Goal: Task Accomplishment & Management: Manage account settings

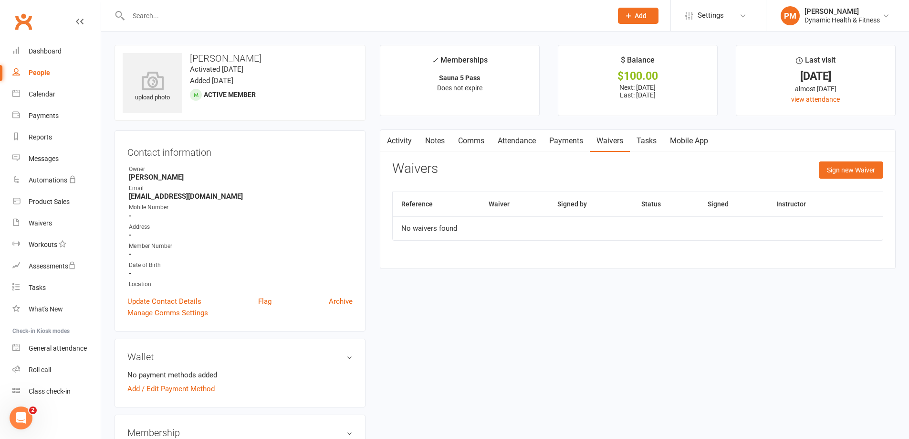
click at [569, 142] on link "Payments" at bounding box center [566, 141] width 47 height 22
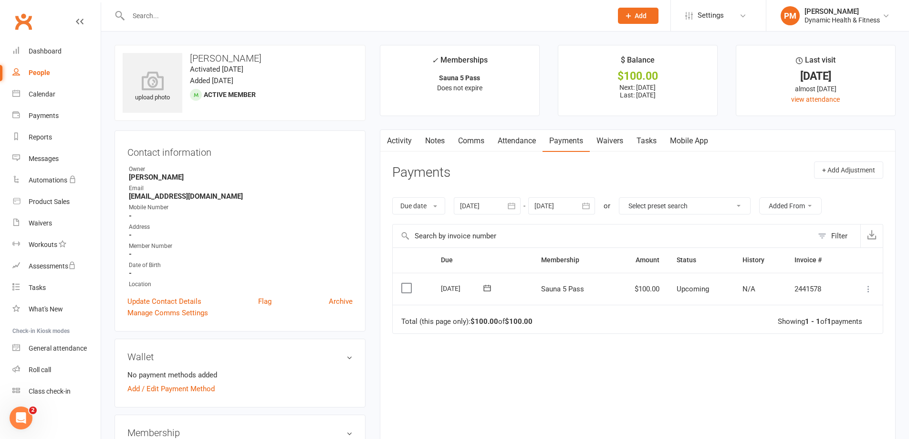
click at [871, 288] on icon at bounding box center [869, 289] width 10 height 10
click at [822, 331] on link "Mark as Paid (POS)" at bounding box center [826, 326] width 94 height 19
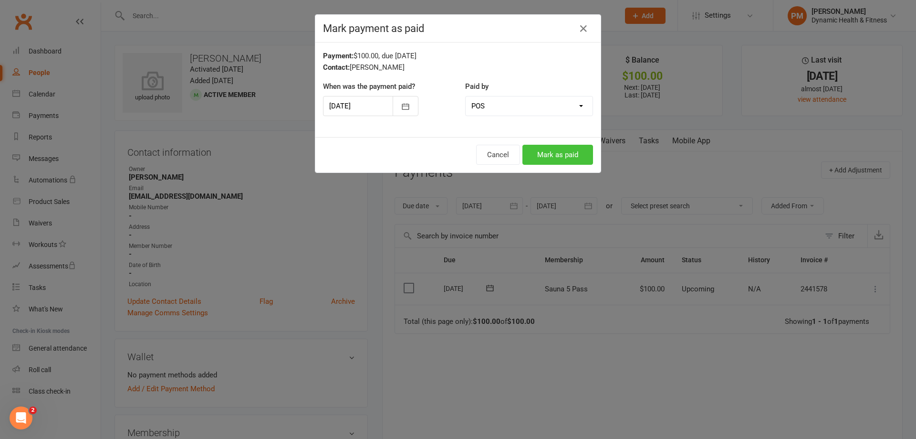
click at [551, 154] on button "Mark as paid" at bounding box center [558, 155] width 71 height 20
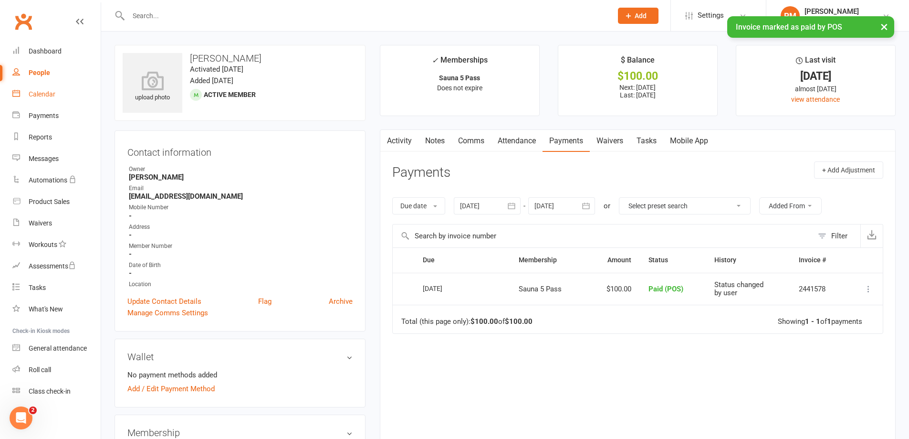
click at [50, 95] on div "Calendar" at bounding box center [42, 94] width 27 height 8
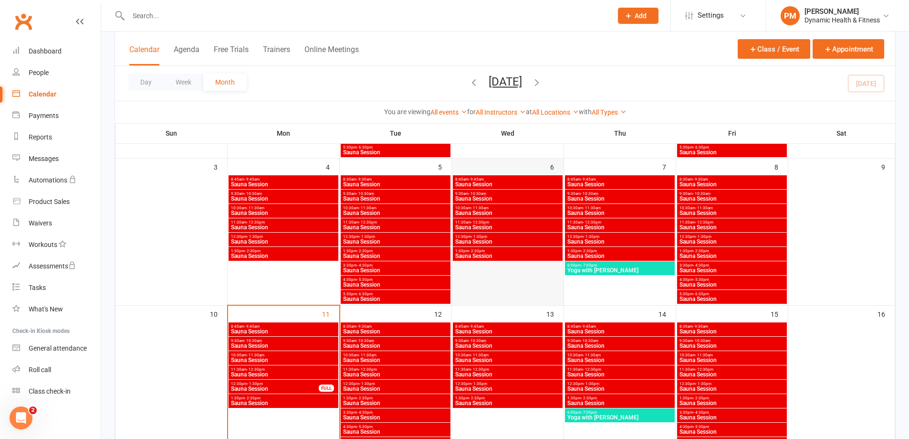
scroll to position [334, 0]
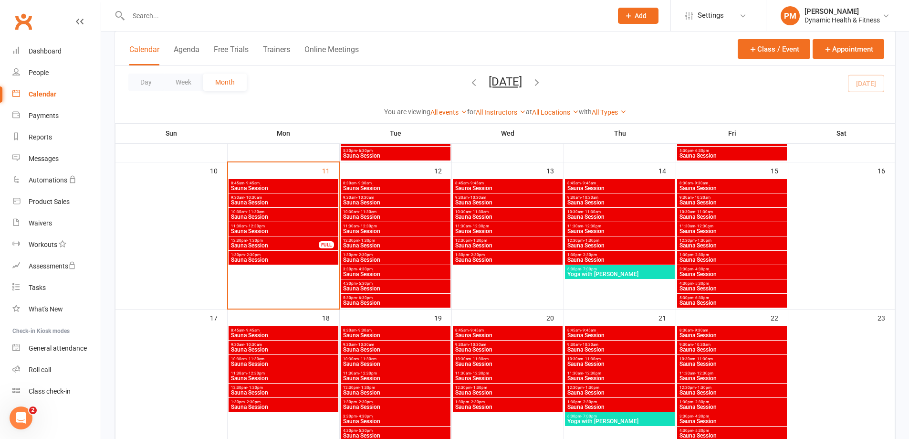
click at [300, 245] on span "Sauna Session" at bounding box center [275, 245] width 89 height 6
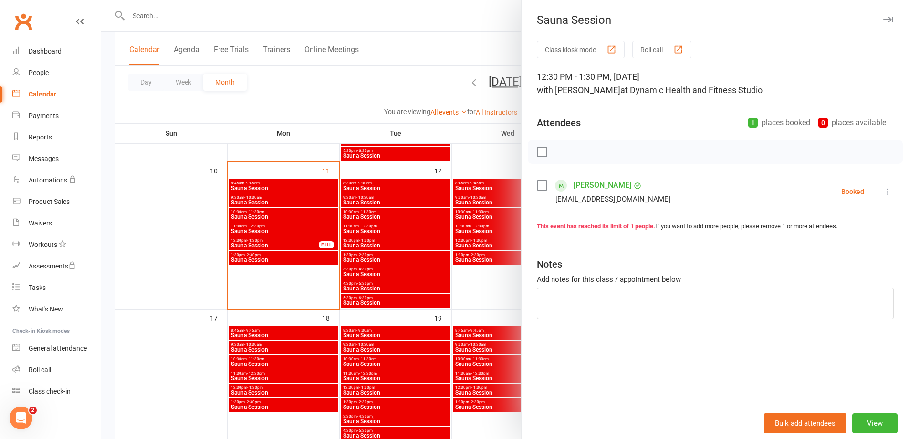
click at [883, 192] on icon at bounding box center [888, 192] width 10 height 10
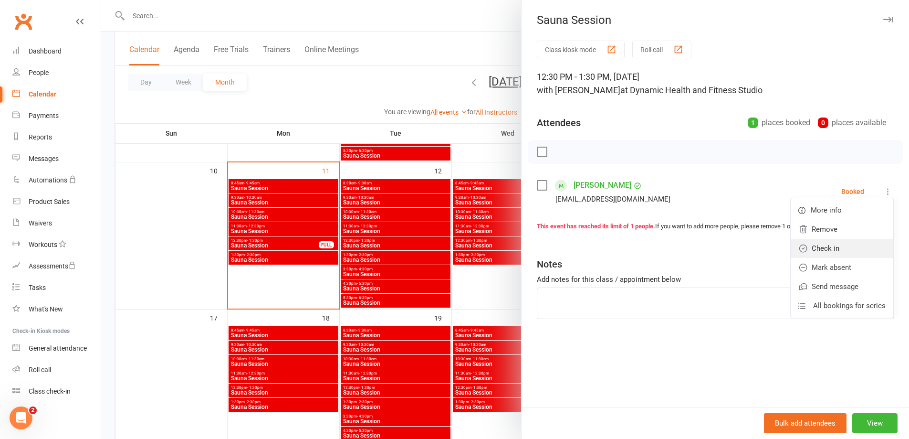
click at [843, 244] on link "Check in" at bounding box center [842, 248] width 103 height 19
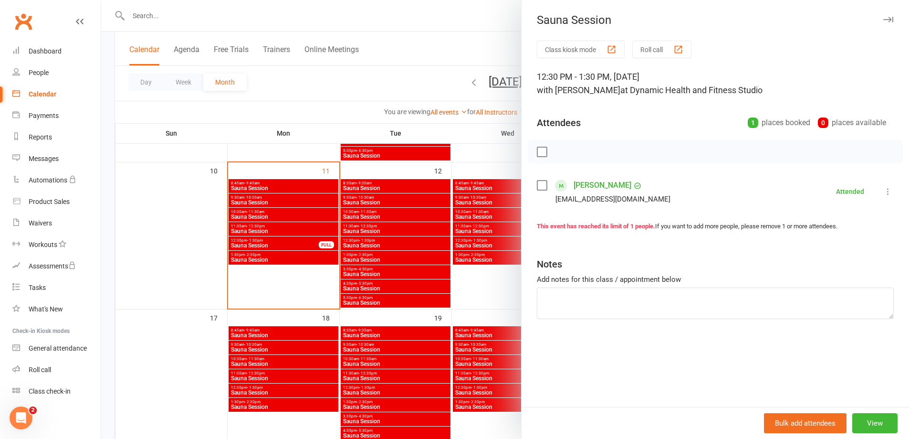
click at [407, 16] on div at bounding box center [505, 219] width 808 height 439
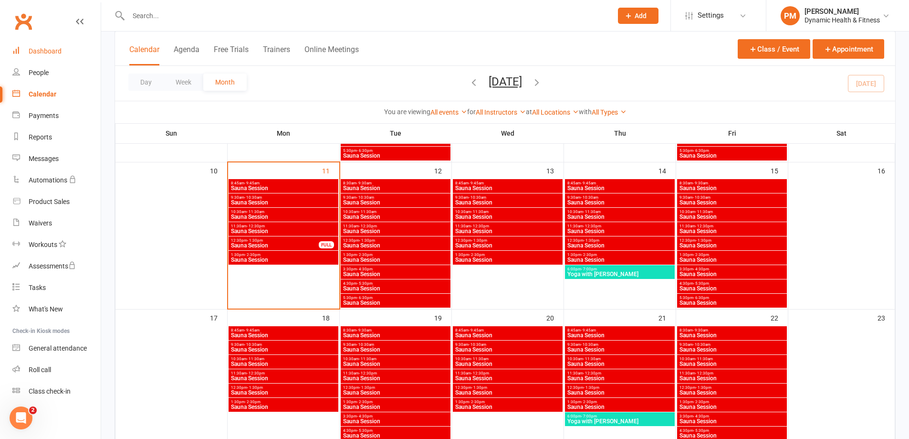
click at [55, 54] on div "Dashboard" at bounding box center [45, 51] width 33 height 8
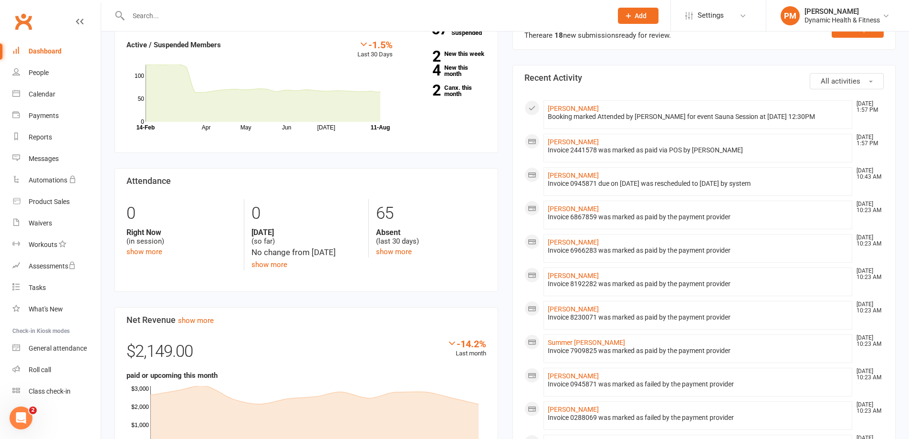
scroll to position [191, 0]
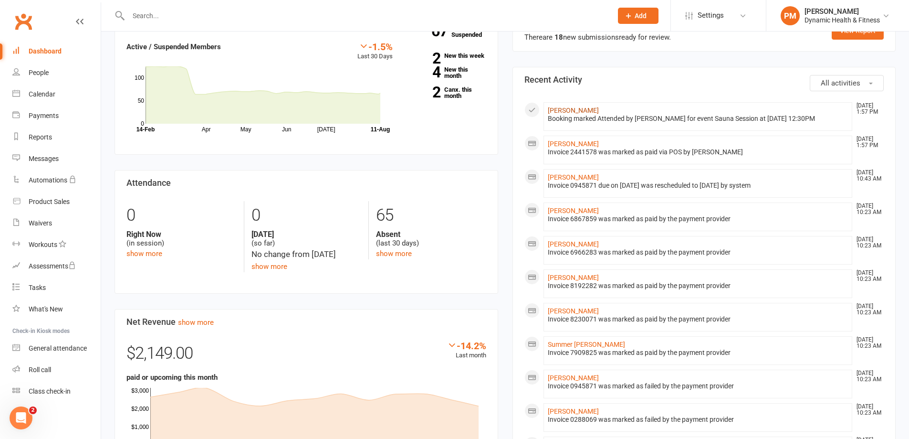
click at [576, 112] on link "[PERSON_NAME]" at bounding box center [573, 110] width 51 height 8
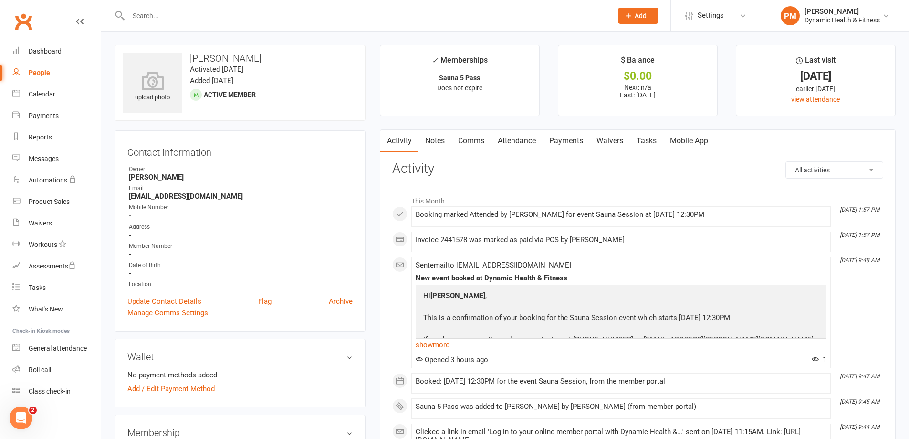
click at [651, 143] on link "Tasks" at bounding box center [646, 141] width 33 height 22
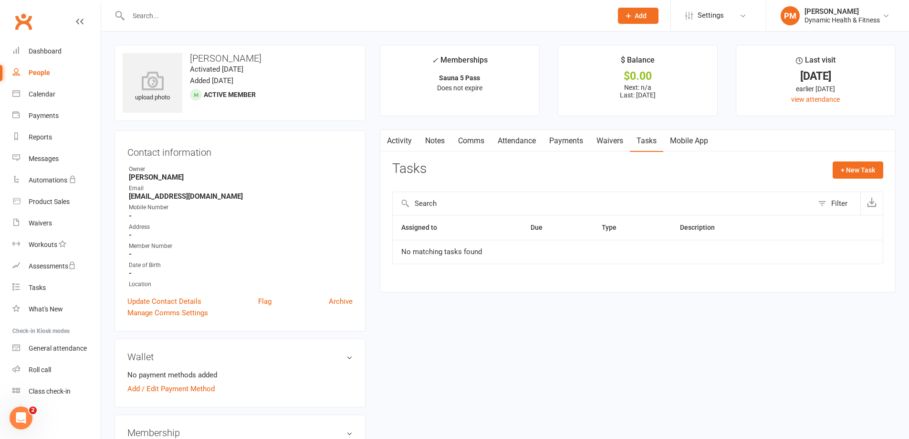
click at [612, 141] on link "Waivers" at bounding box center [610, 141] width 40 height 22
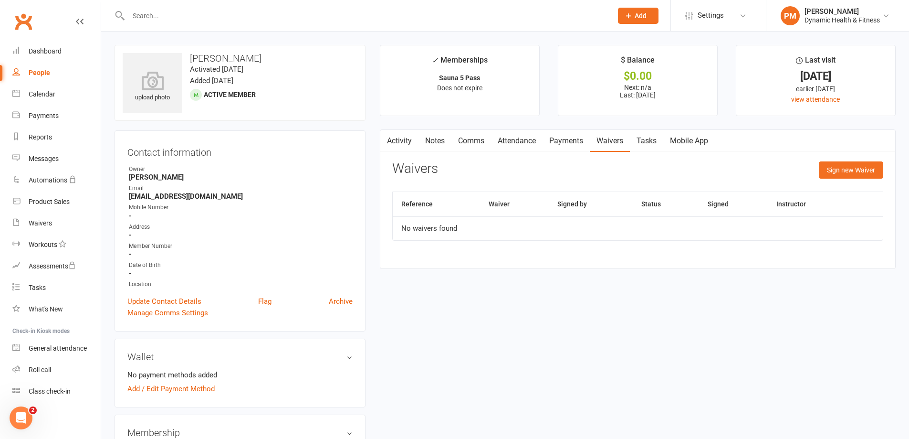
click at [650, 140] on link "Tasks" at bounding box center [646, 141] width 33 height 22
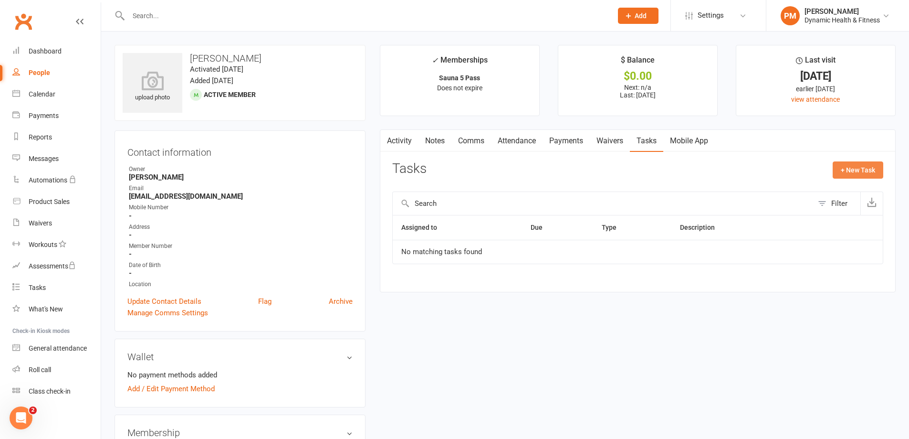
click at [850, 170] on button "+ New Task" at bounding box center [858, 169] width 51 height 17
click at [851, 170] on div at bounding box center [918, 240] width 388 height 397
select select "51993"
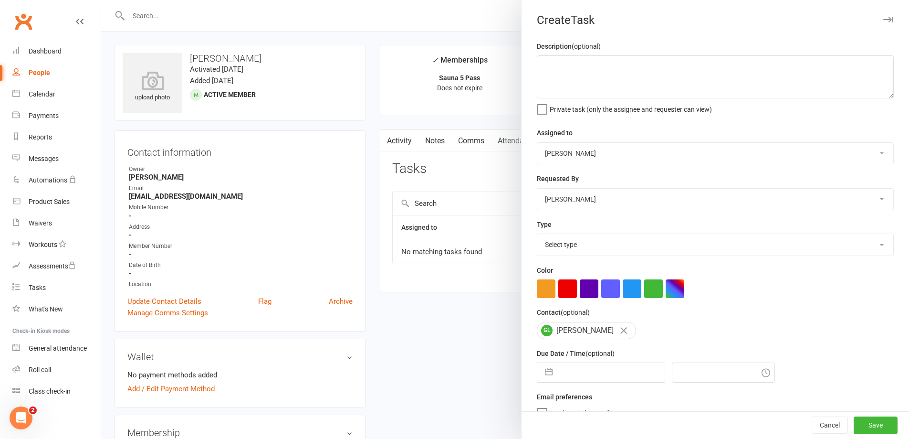
click at [399, 38] on div at bounding box center [505, 219] width 808 height 439
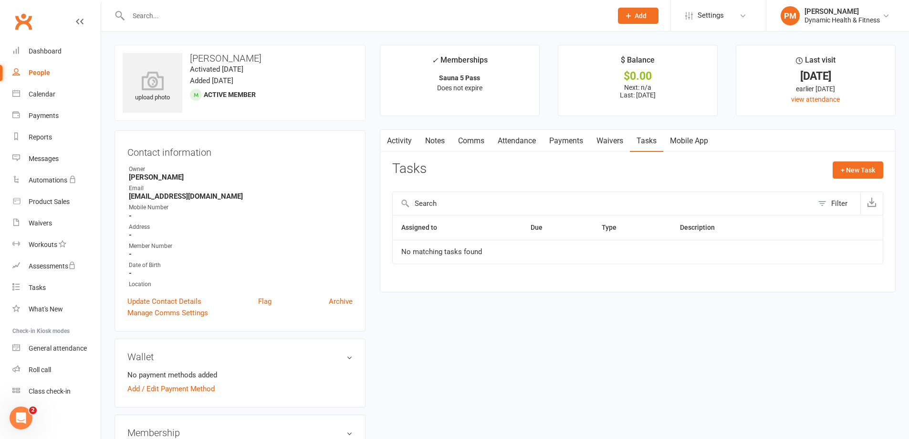
click at [528, 140] on link "Attendance" at bounding box center [517, 141] width 52 height 22
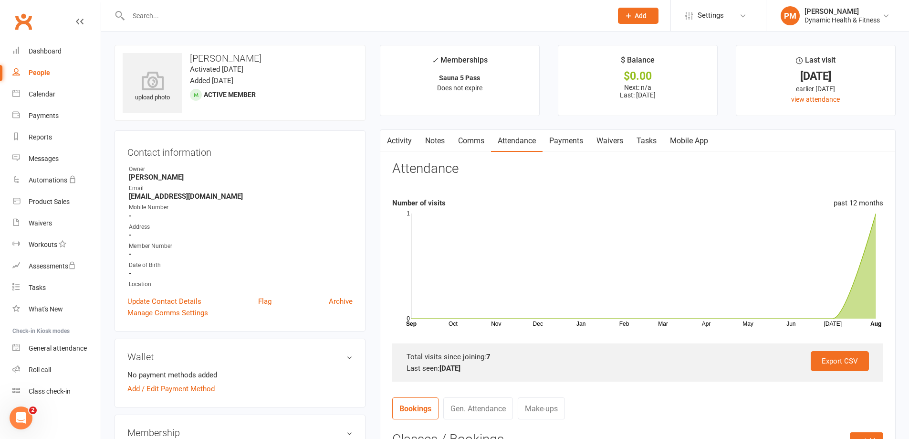
click at [479, 148] on link "Comms" at bounding box center [471, 141] width 40 height 22
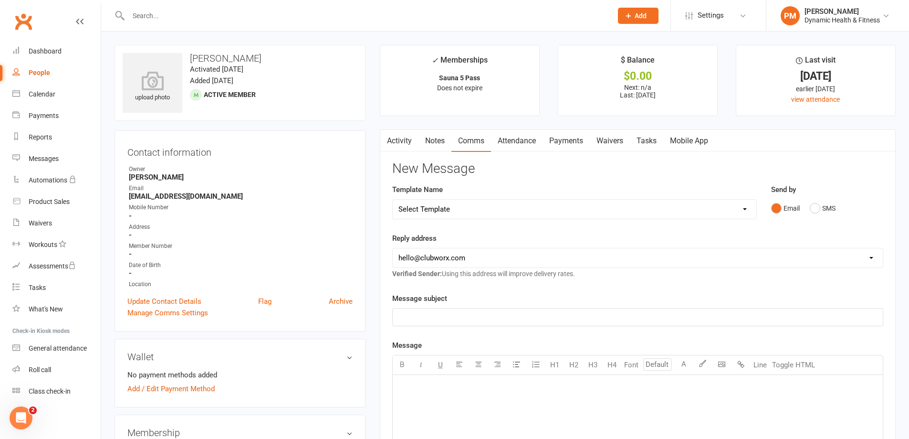
click at [421, 145] on link "Notes" at bounding box center [435, 141] width 33 height 22
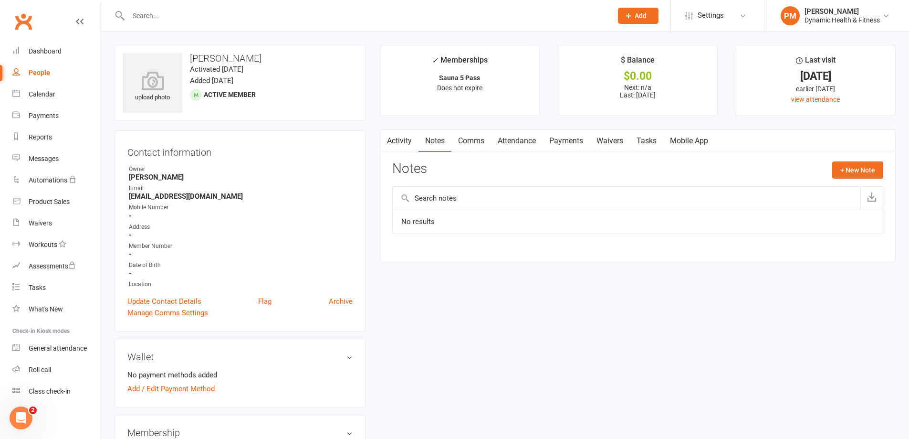
click at [398, 145] on link "Activity" at bounding box center [399, 141] width 38 height 22
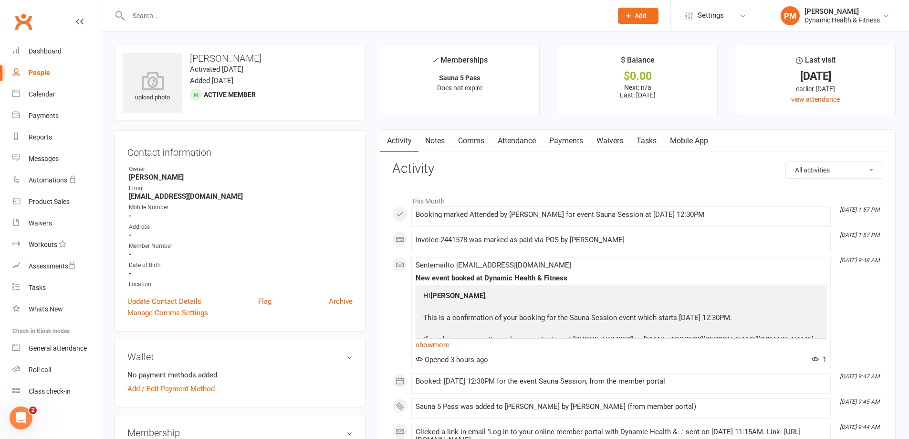
click at [436, 144] on link "Notes" at bounding box center [435, 141] width 33 height 22
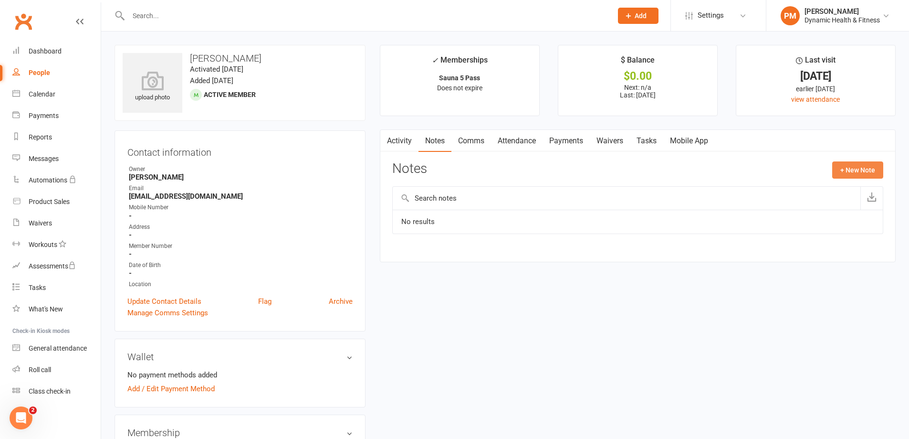
click at [863, 178] on button "+ New Note" at bounding box center [857, 169] width 51 height 17
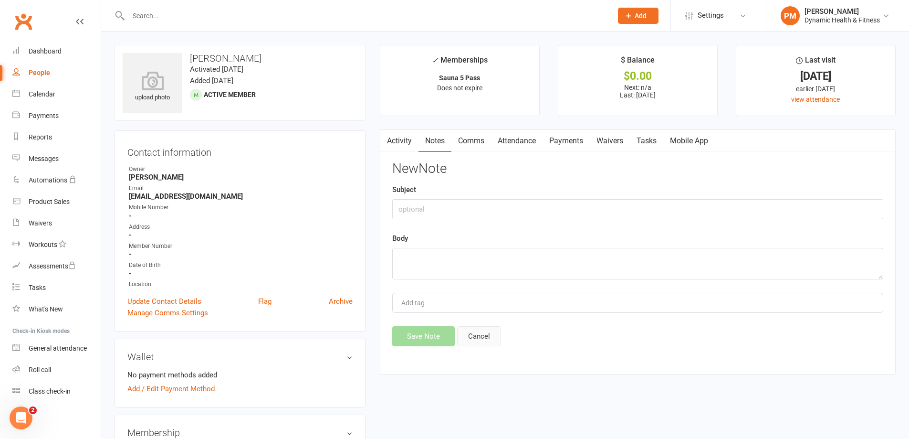
drag, startPoint x: 474, startPoint y: 340, endPoint x: 472, endPoint y: 324, distance: 15.9
click at [475, 339] on button "Cancel" at bounding box center [479, 336] width 44 height 20
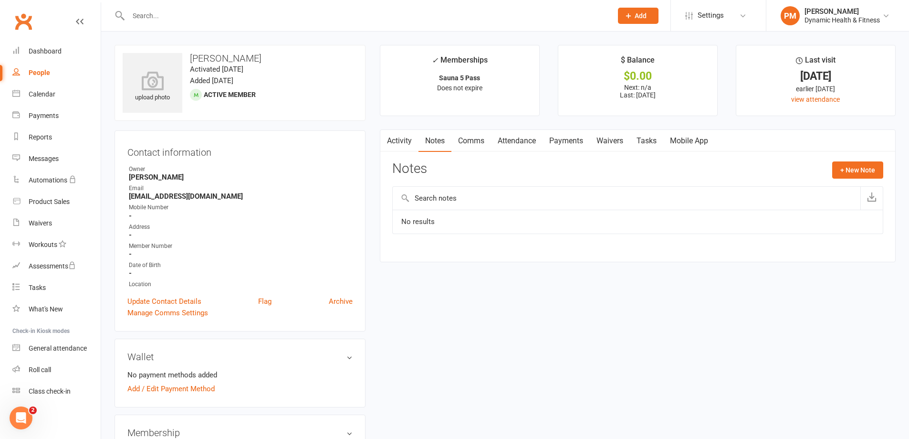
click at [404, 135] on link "Activity" at bounding box center [399, 141] width 38 height 22
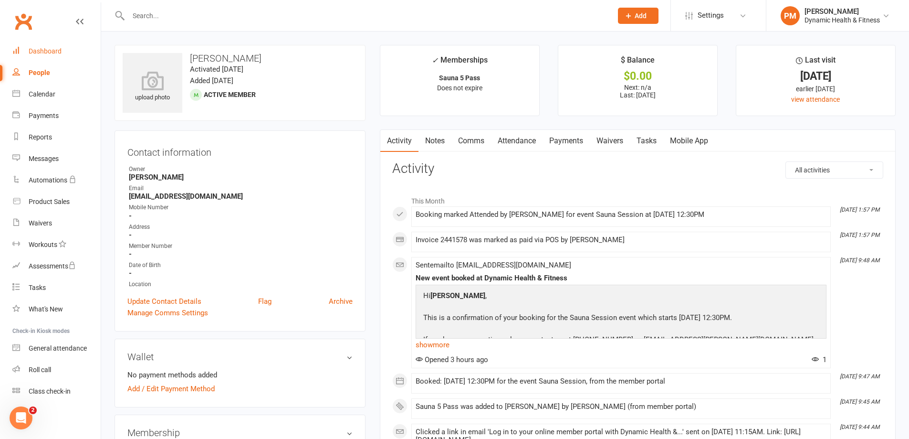
click at [51, 50] on div "Dashboard" at bounding box center [45, 51] width 33 height 8
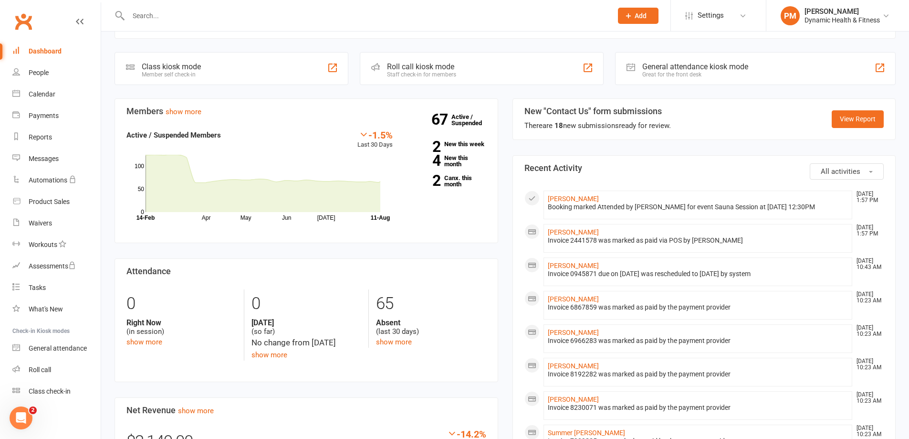
scroll to position [143, 0]
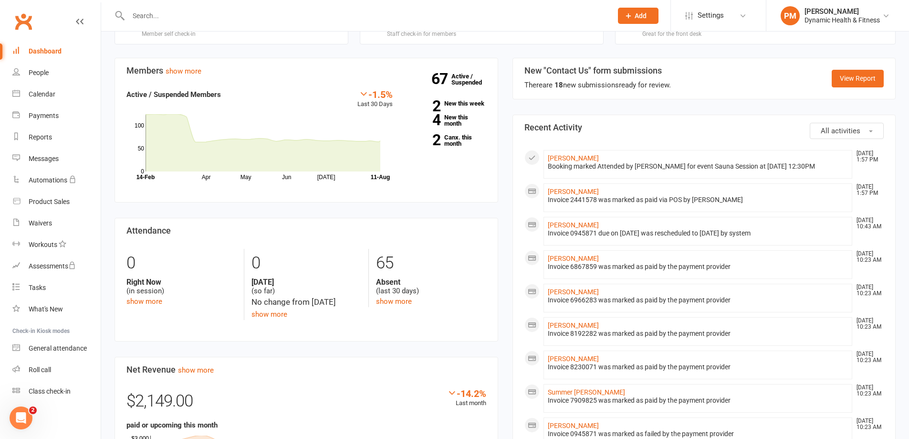
click at [249, 30] on div at bounding box center [360, 15] width 491 height 31
click at [51, 91] on div "Calendar" at bounding box center [42, 94] width 27 height 8
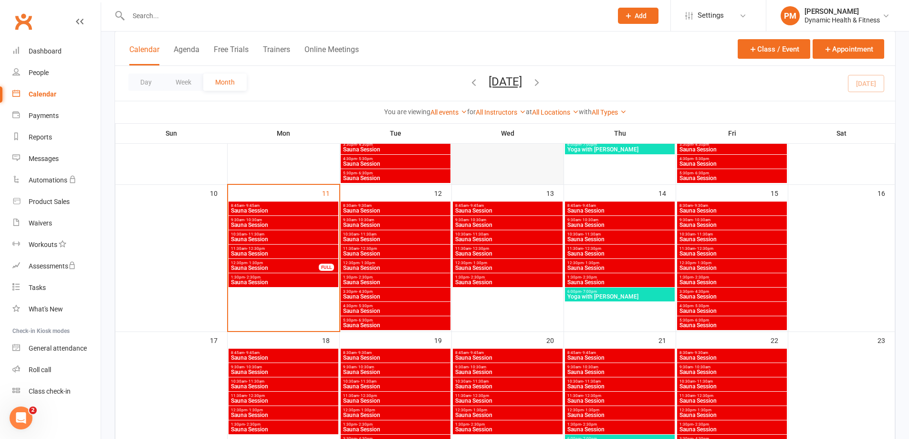
scroll to position [334, 0]
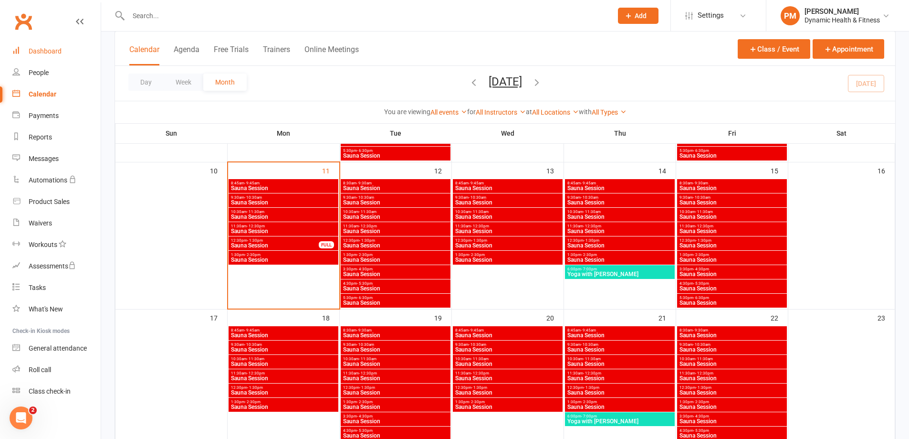
click at [48, 54] on div "Dashboard" at bounding box center [45, 51] width 33 height 8
